Goal: Use online tool/utility: Utilize a website feature to perform a specific function

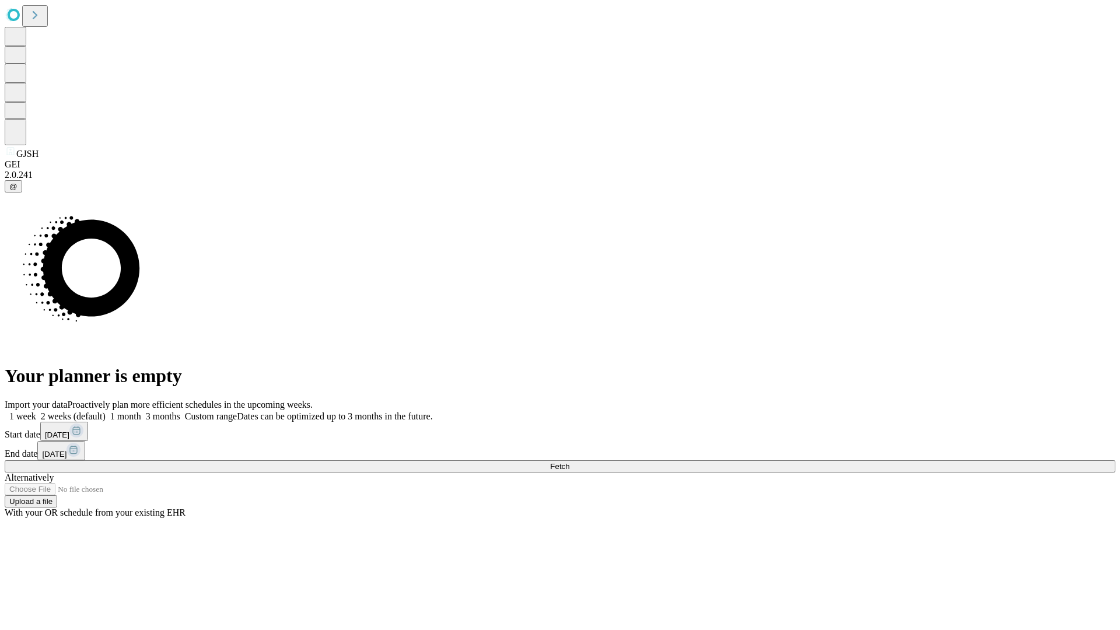
click at [569, 462] on span "Fetch" at bounding box center [559, 466] width 19 height 9
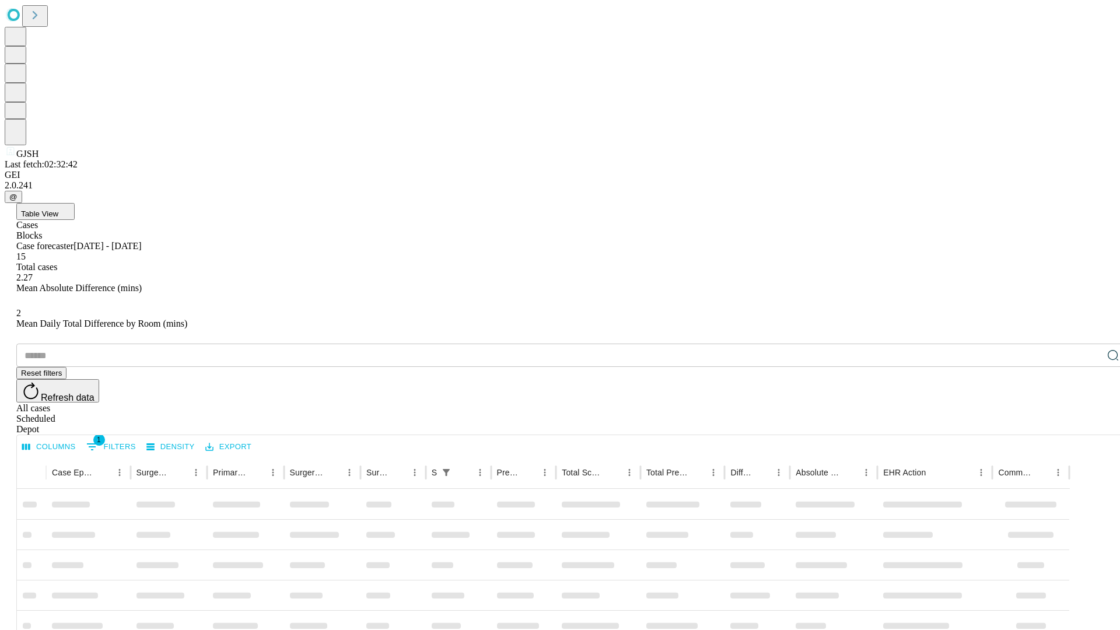
click at [58, 209] on span "Table View" at bounding box center [39, 213] width 37 height 9
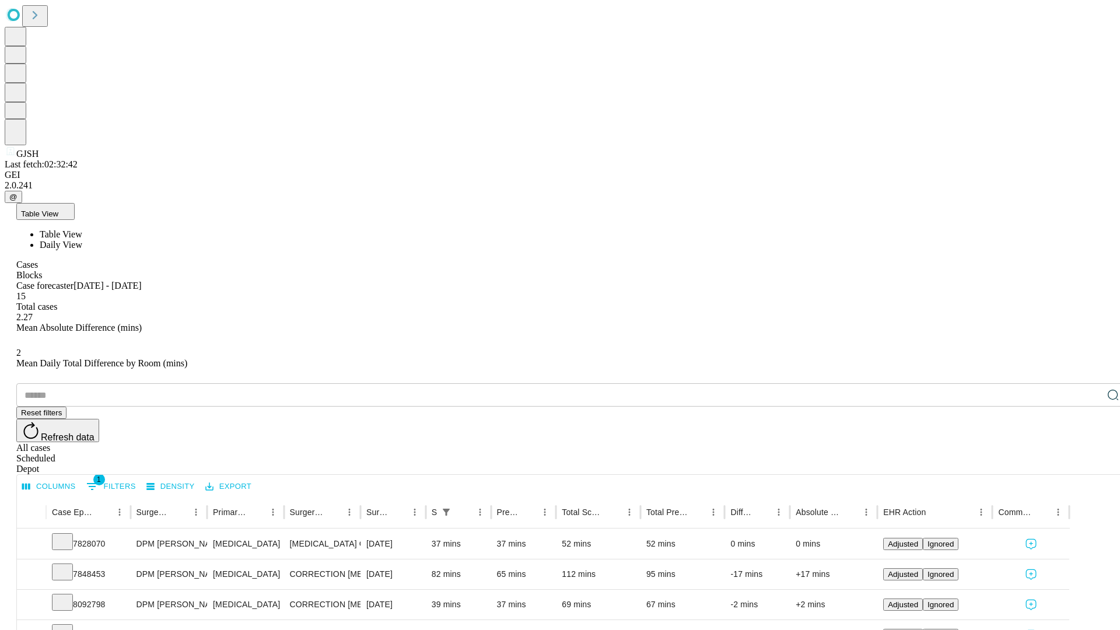
click at [82, 240] on span "Daily View" at bounding box center [61, 245] width 43 height 10
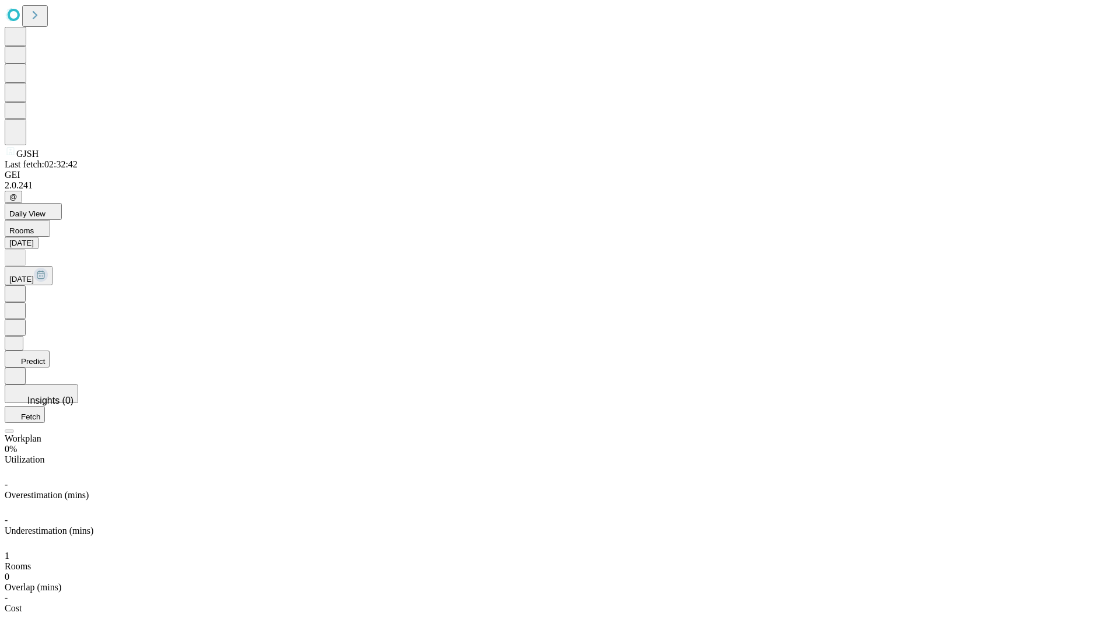
click at [50, 351] on button "Predict" at bounding box center [27, 359] width 45 height 17
